Goal: Task Accomplishment & Management: Use online tool/utility

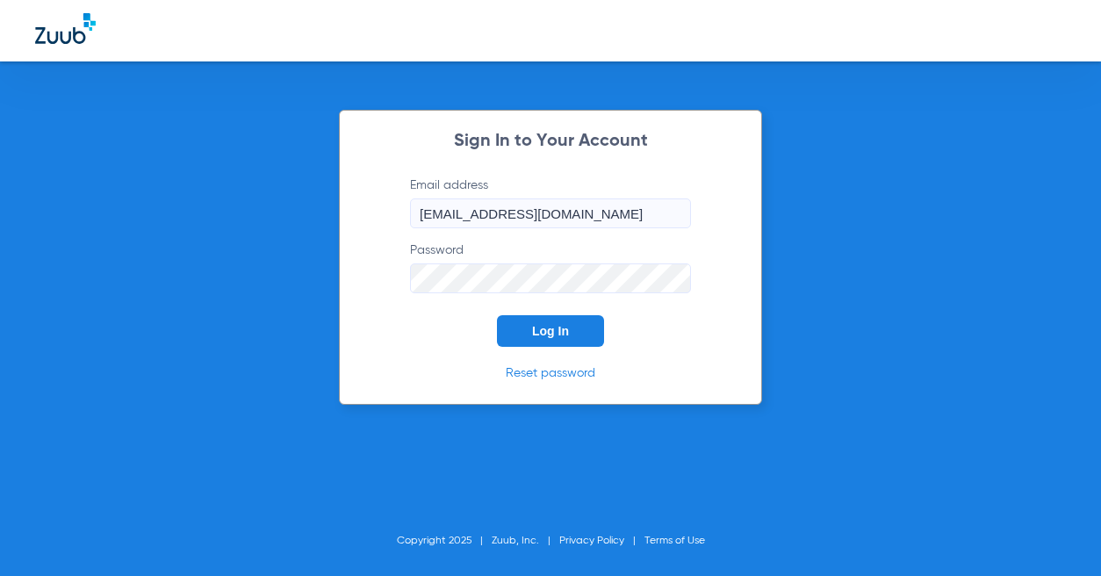
click at [541, 328] on span "Log In" at bounding box center [550, 331] width 37 height 14
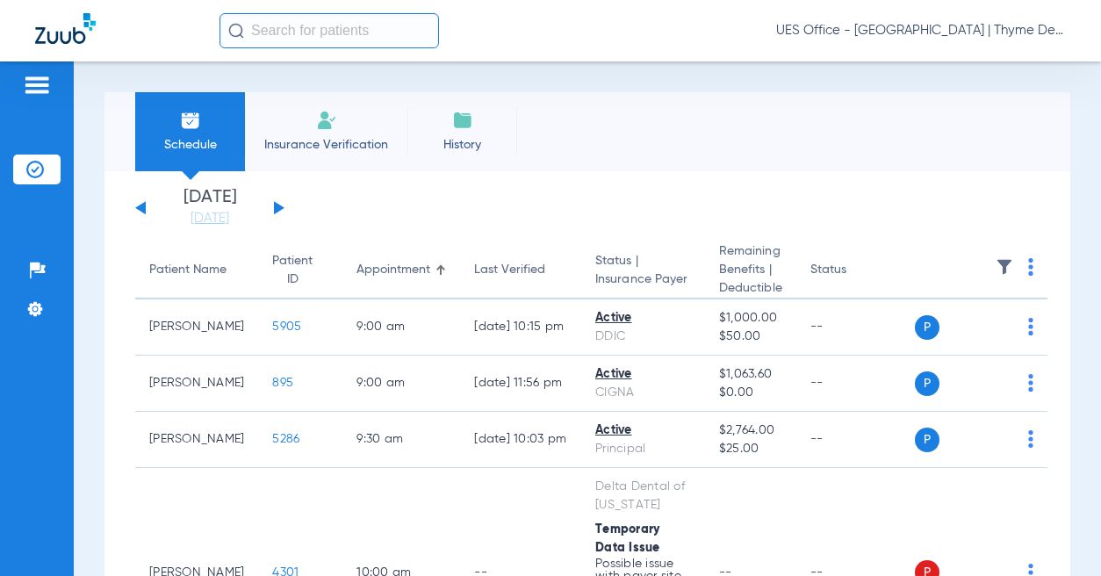
click at [321, 122] on img at bounding box center [326, 120] width 21 height 21
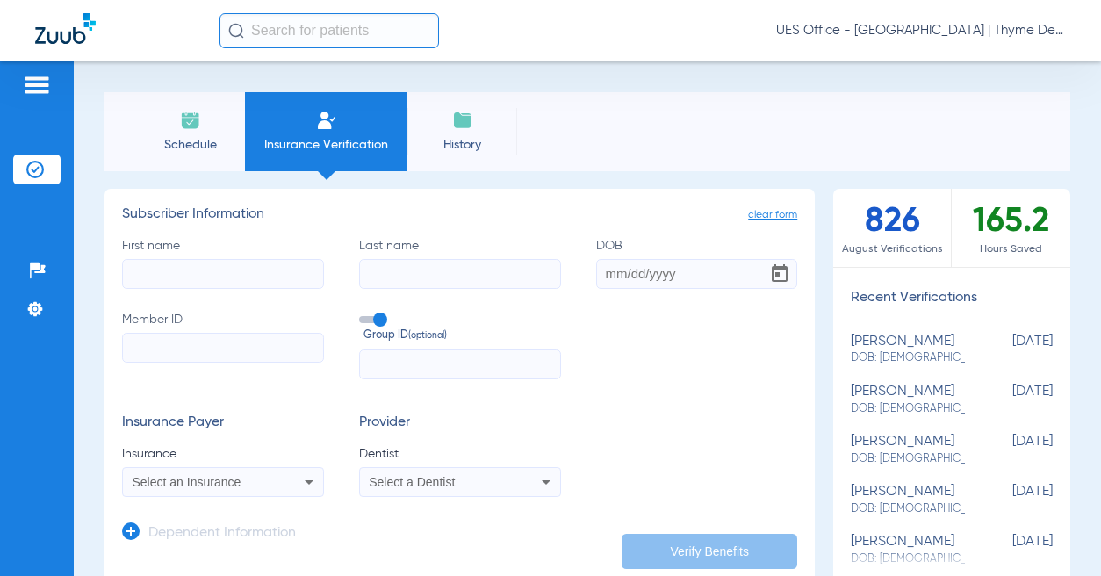
click at [258, 285] on input "First name" at bounding box center [223, 274] width 202 height 30
type input "vi"
type input "[PERSON_NAME]"
type input "[DATE]"
click at [209, 340] on input "Member ID" at bounding box center [223, 348] width 202 height 30
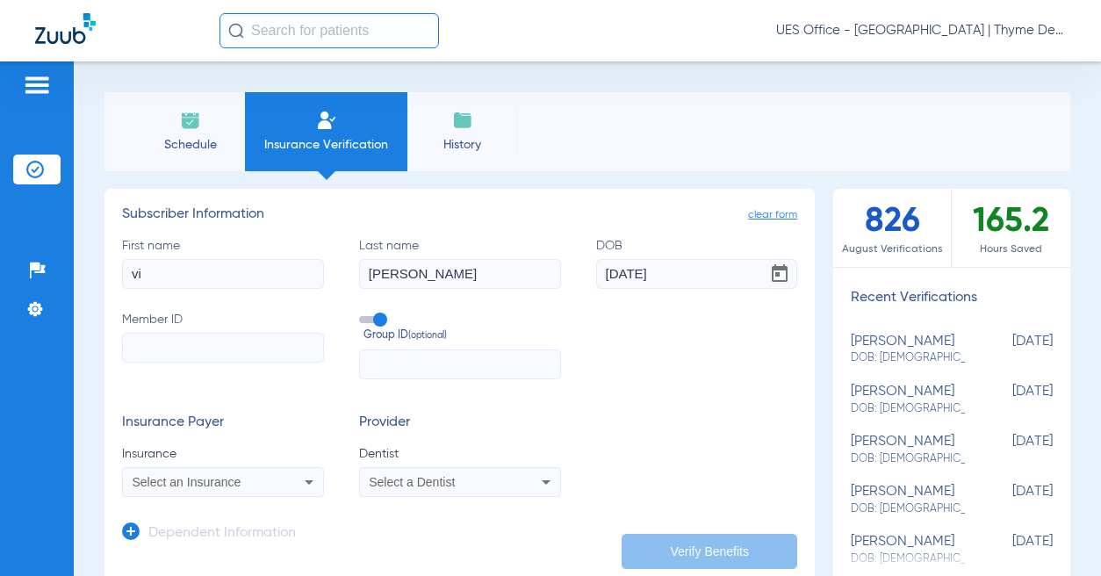
paste input "TammyP08212025"
click at [232, 348] on input "TammyP08212025" at bounding box center [223, 348] width 202 height 30
paste input "126096839901"
type input "126096839901"
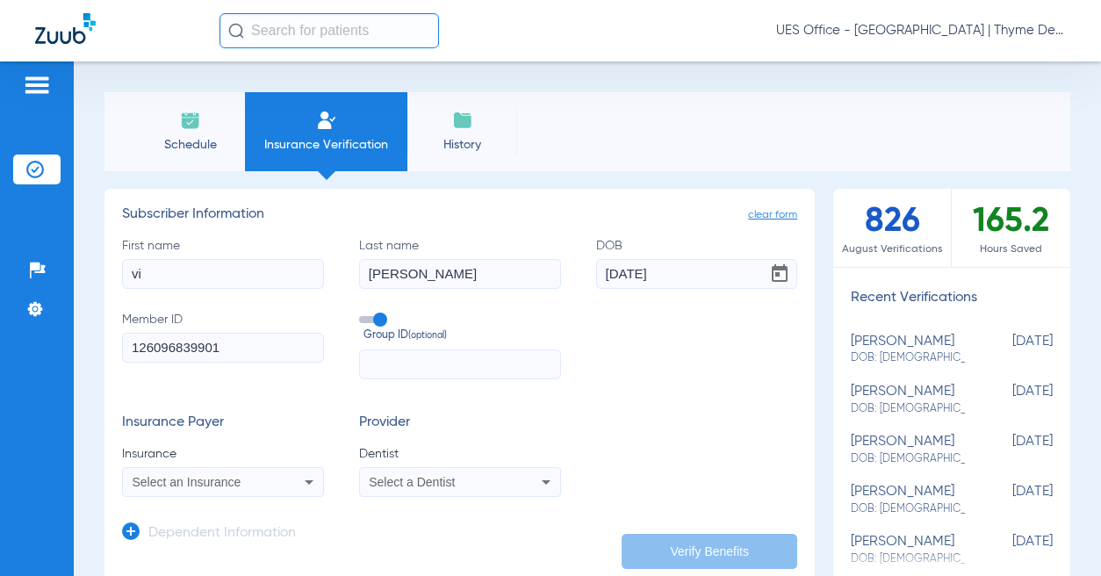
click at [376, 321] on span at bounding box center [372, 319] width 26 height 7
click at [363, 313] on input "Group ID (optional)" at bounding box center [363, 313] width 0 height 0
click at [248, 485] on div "Select an Insurance" at bounding box center [205, 482] width 145 height 12
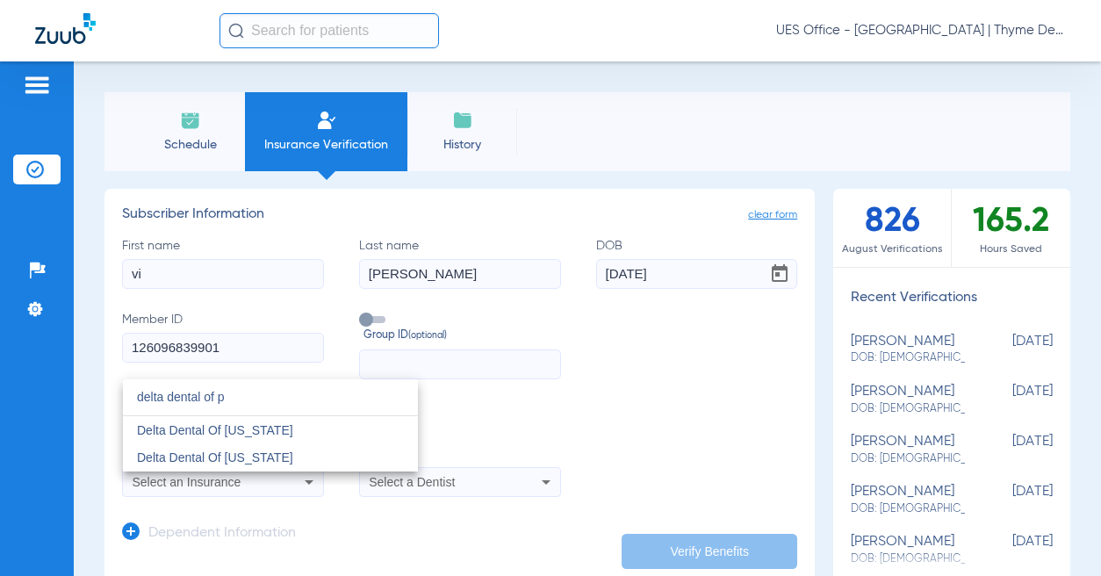
type input "delta dental of p"
click at [248, 429] on span "Delta Dental Of [US_STATE]" at bounding box center [215, 430] width 156 height 14
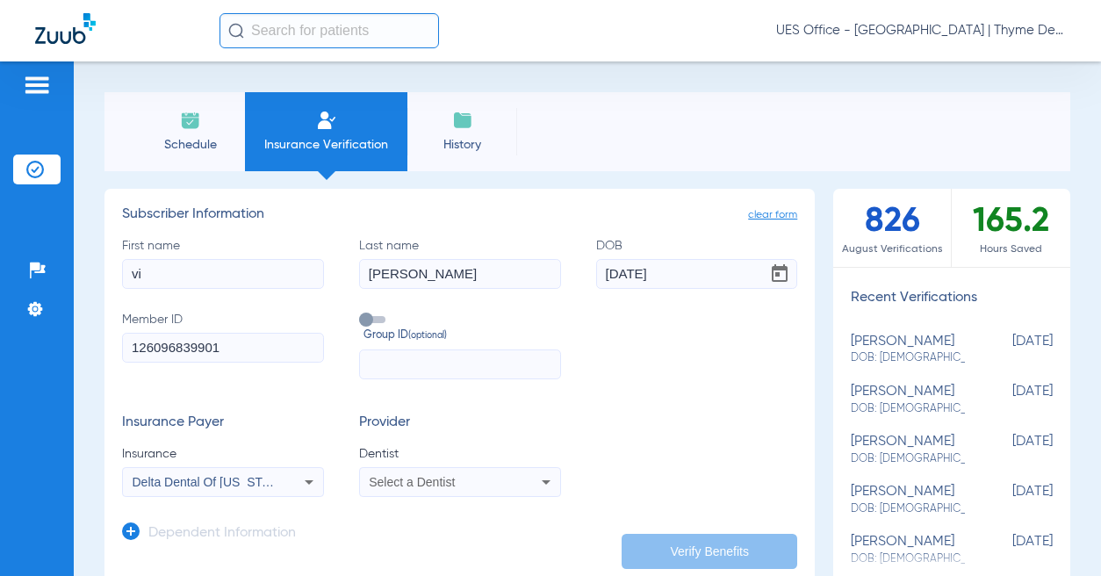
click at [457, 478] on div "Select a Dentist" at bounding box center [441, 482] width 145 height 12
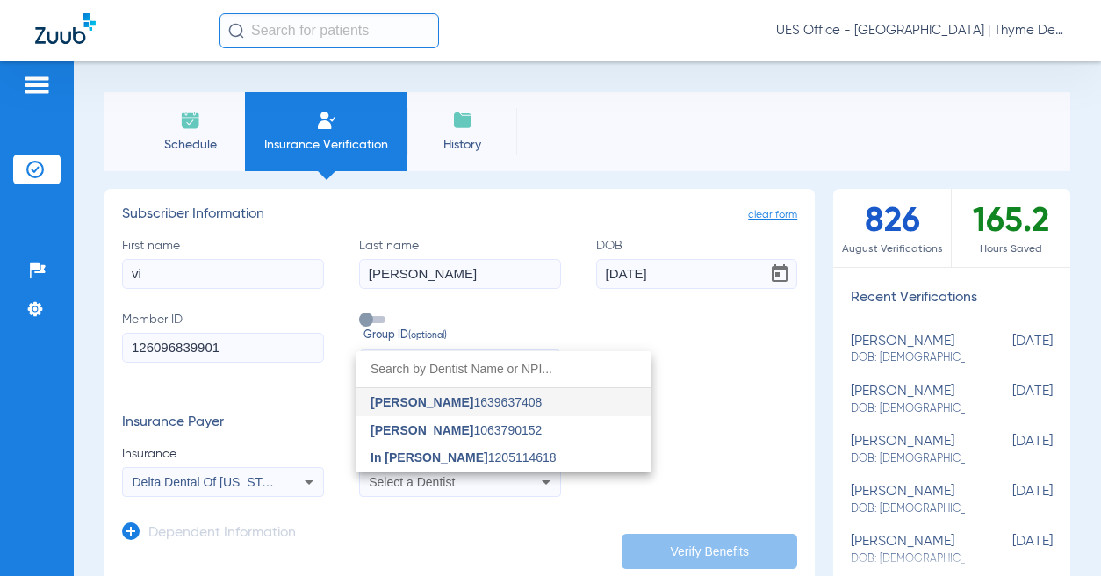
click at [468, 457] on span "In [PERSON_NAME] 1205114618" at bounding box center [463, 457] width 186 height 12
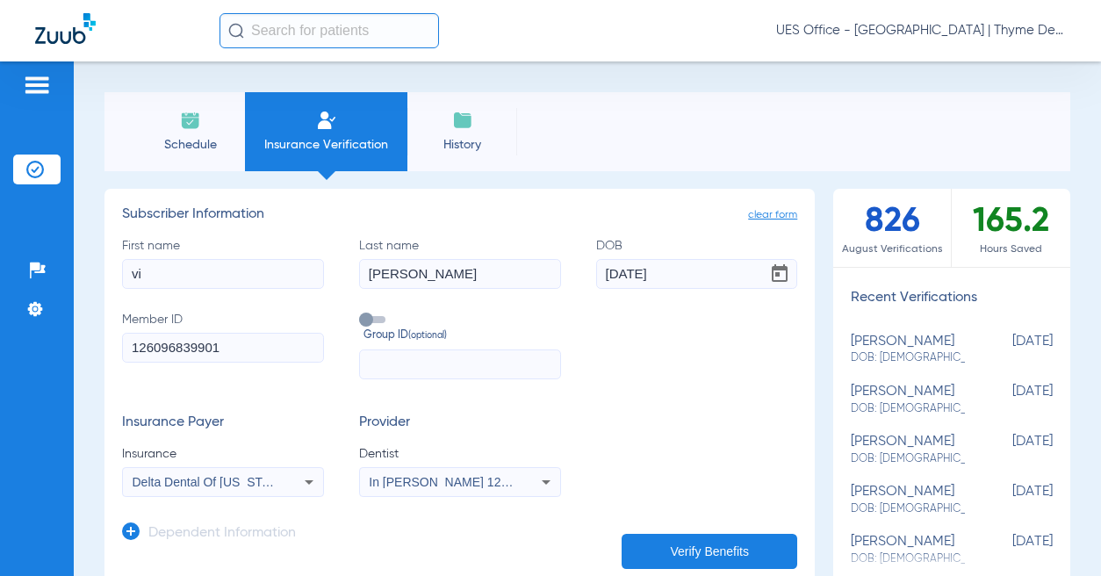
click at [697, 546] on button "Verify Benefits" at bounding box center [710, 551] width 176 height 35
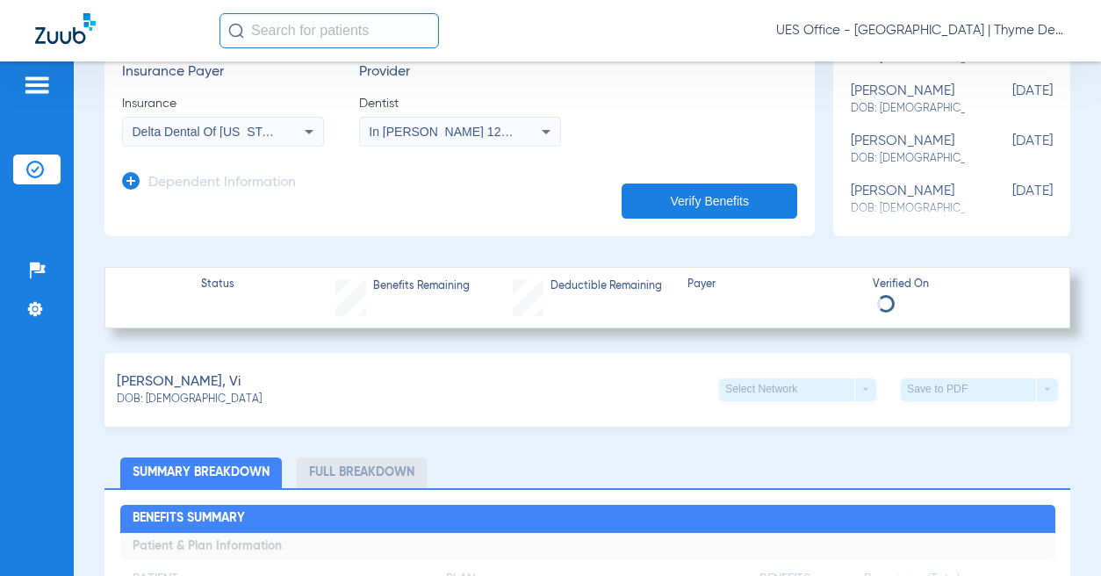
scroll to position [351, 0]
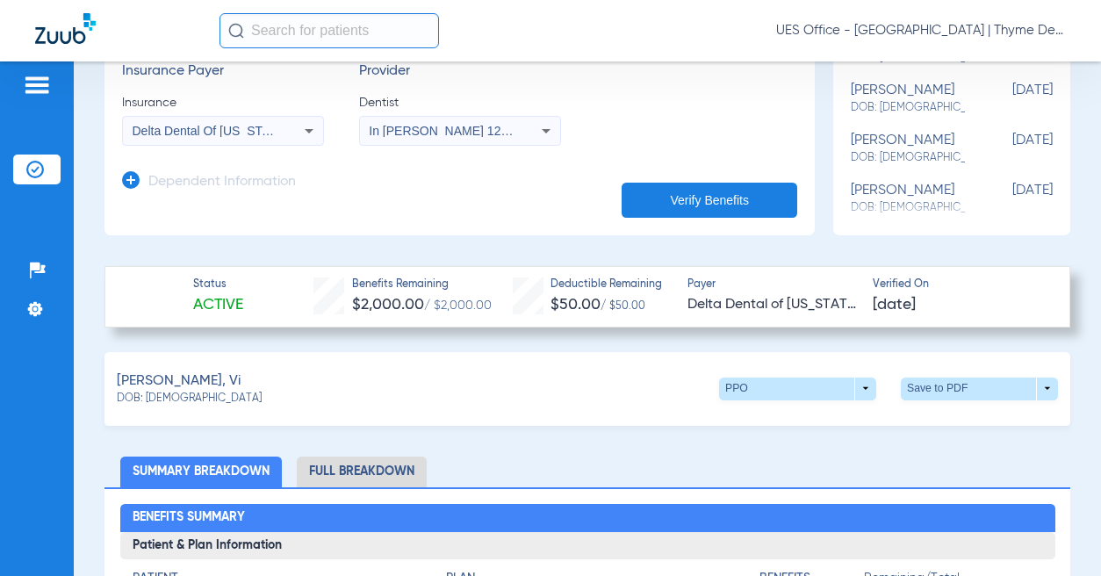
click at [1030, 388] on span at bounding box center [979, 388] width 157 height 23
click at [849, 424] on span "Save to PDF" at bounding box center [834, 421] width 69 height 12
